Goal: Task Accomplishment & Management: Manage account settings

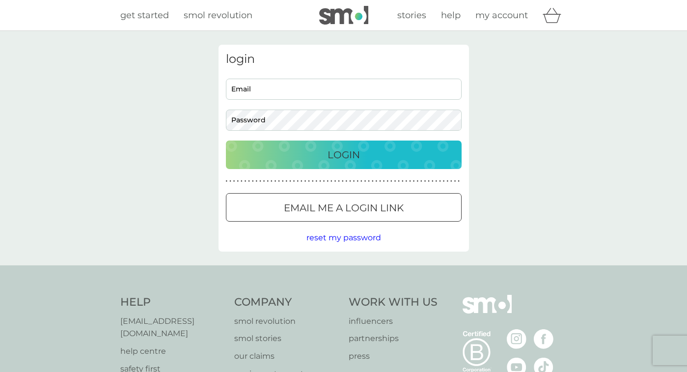
click at [275, 94] on input "Email" at bounding box center [344, 89] width 236 height 21
type input "[EMAIL_ADDRESS][DOMAIN_NAME]"
click at [272, 149] on div "Login" at bounding box center [344, 155] width 216 height 16
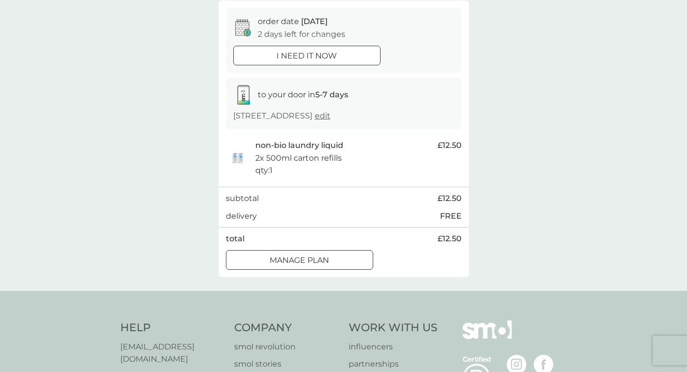
scroll to position [98, 0]
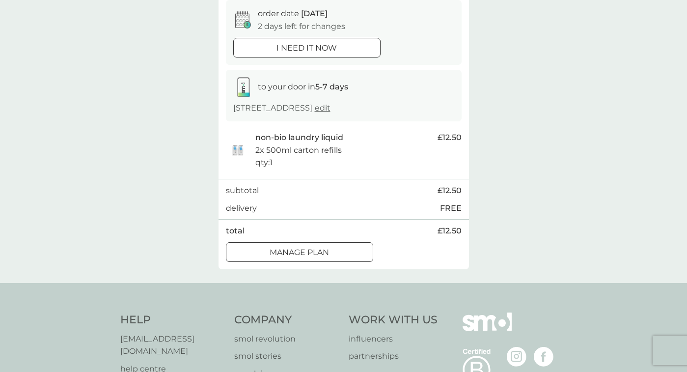
click at [322, 259] on p "Manage plan" at bounding box center [299, 252] width 59 height 13
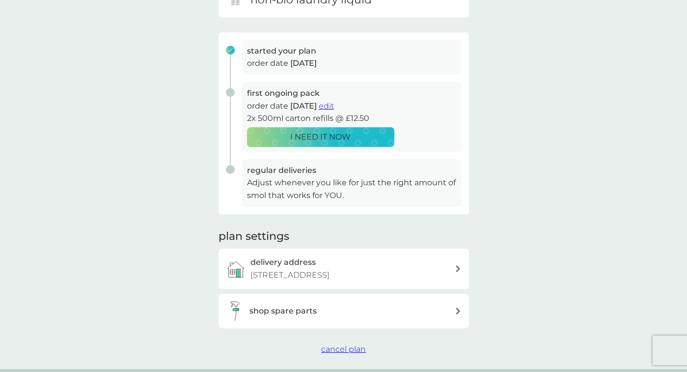
scroll to position [98, 0]
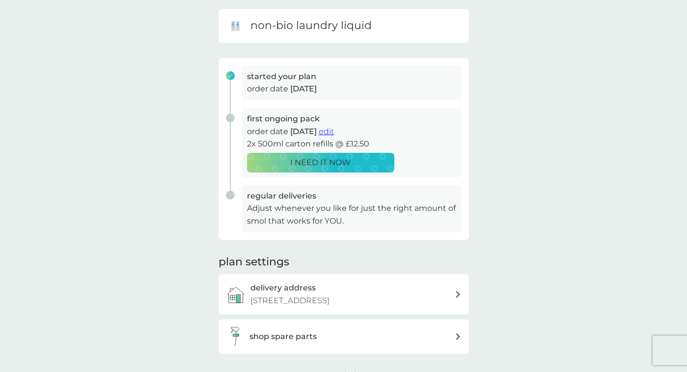
click at [334, 130] on span "edit" at bounding box center [326, 131] width 15 height 9
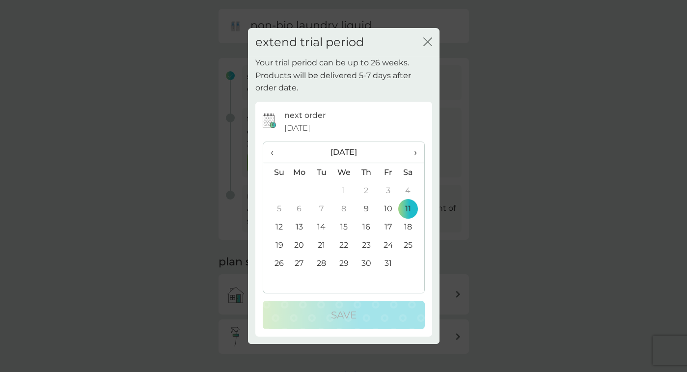
click at [414, 154] on span "›" at bounding box center [412, 152] width 10 height 21
click at [407, 223] on td "15" at bounding box center [411, 227] width 25 height 18
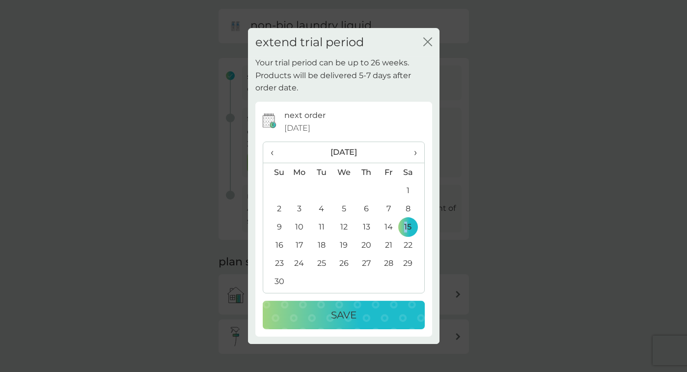
click at [273, 152] on span "‹" at bounding box center [276, 152] width 10 height 21
click at [412, 149] on span "›" at bounding box center [412, 152] width 10 height 21
click at [389, 312] on div "Save" at bounding box center [344, 315] width 142 height 16
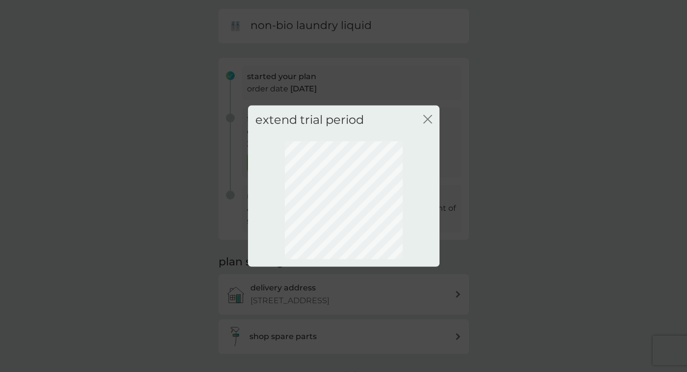
scroll to position [40, 0]
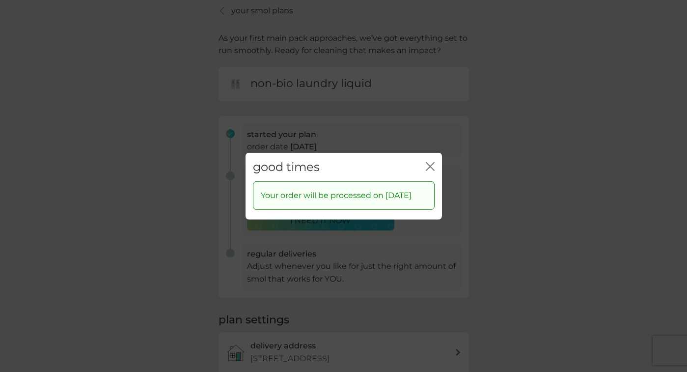
click at [430, 162] on icon "close" at bounding box center [430, 166] width 9 height 9
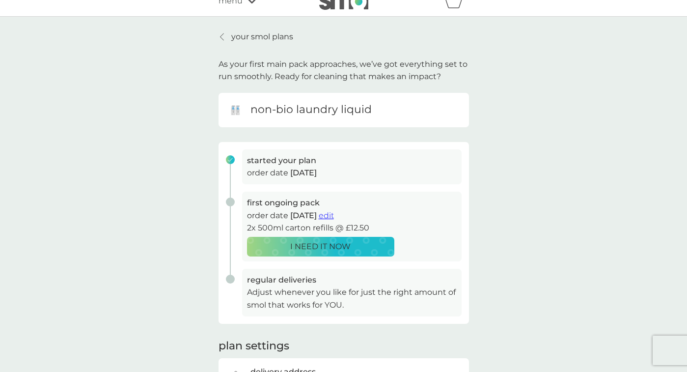
scroll to position [0, 0]
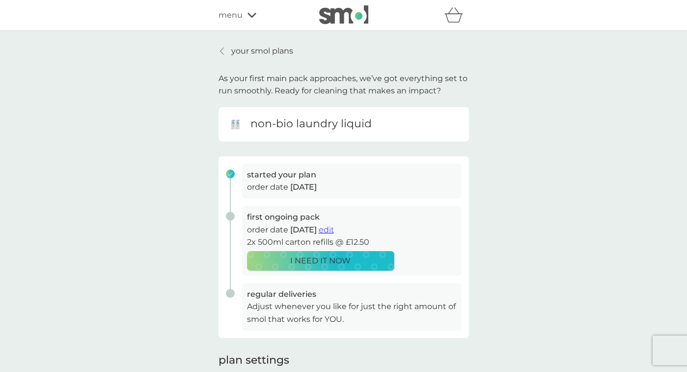
click at [228, 14] on span "menu" at bounding box center [231, 15] width 24 height 13
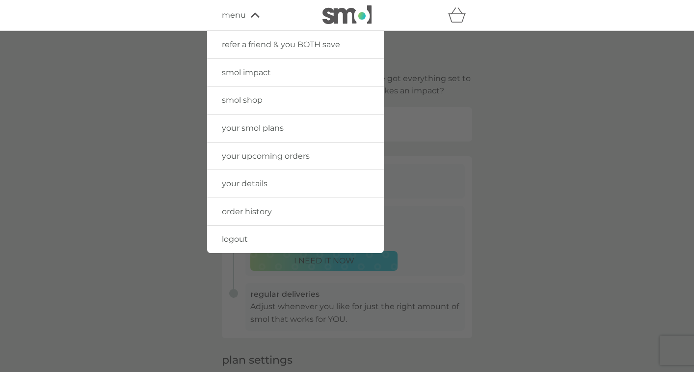
click at [247, 98] on span "smol shop" at bounding box center [242, 99] width 41 height 9
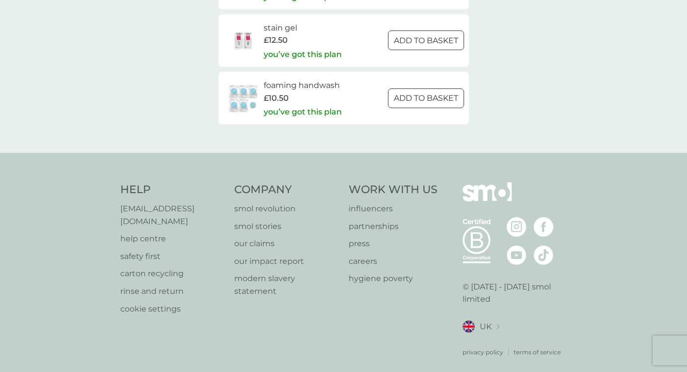
scroll to position [1488, 0]
click at [162, 206] on p "[EMAIL_ADDRESS][DOMAIN_NAME]" at bounding box center [172, 212] width 105 height 25
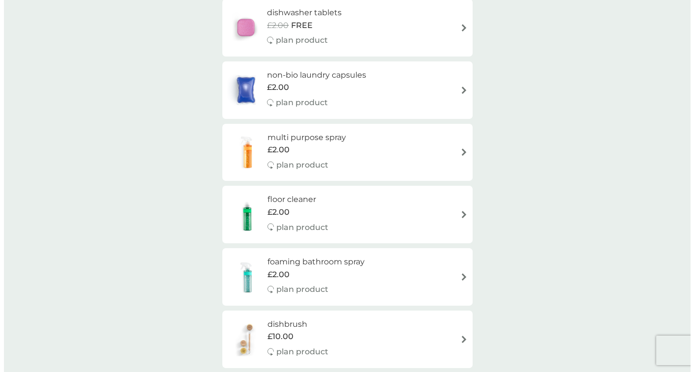
scroll to position [0, 0]
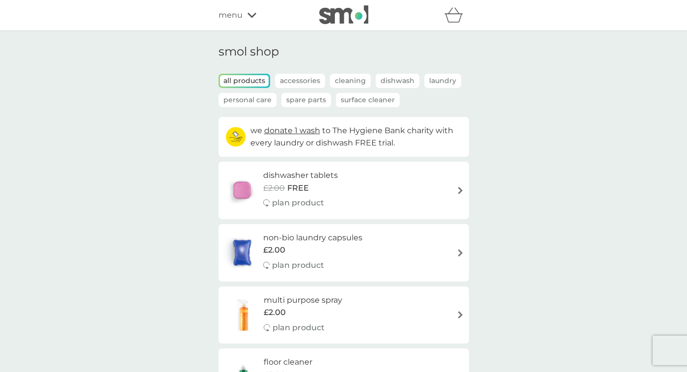
click at [248, 14] on icon at bounding box center [252, 15] width 9 height 6
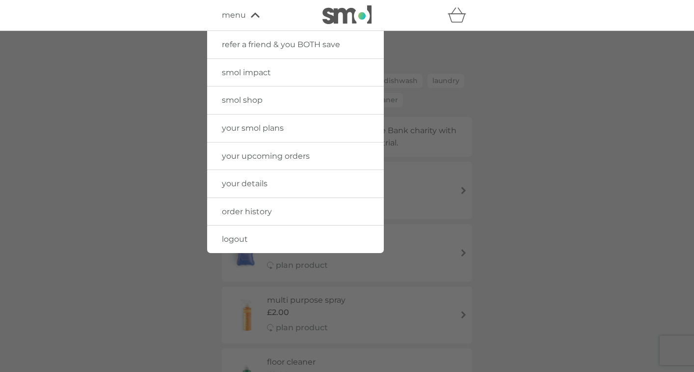
click at [273, 240] on link "logout" at bounding box center [295, 239] width 177 height 28
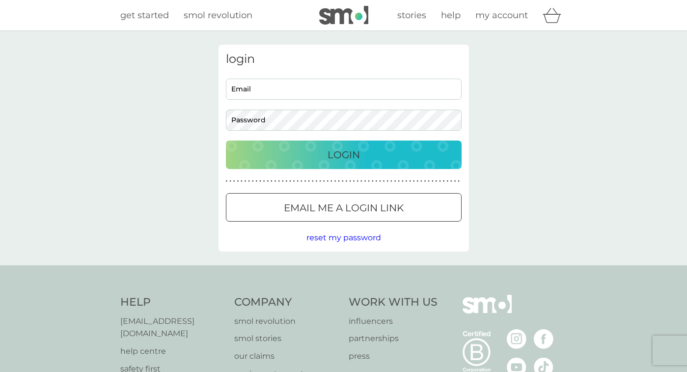
click at [452, 12] on span "help" at bounding box center [451, 15] width 20 height 11
